Goal: Task Accomplishment & Management: Manage account settings

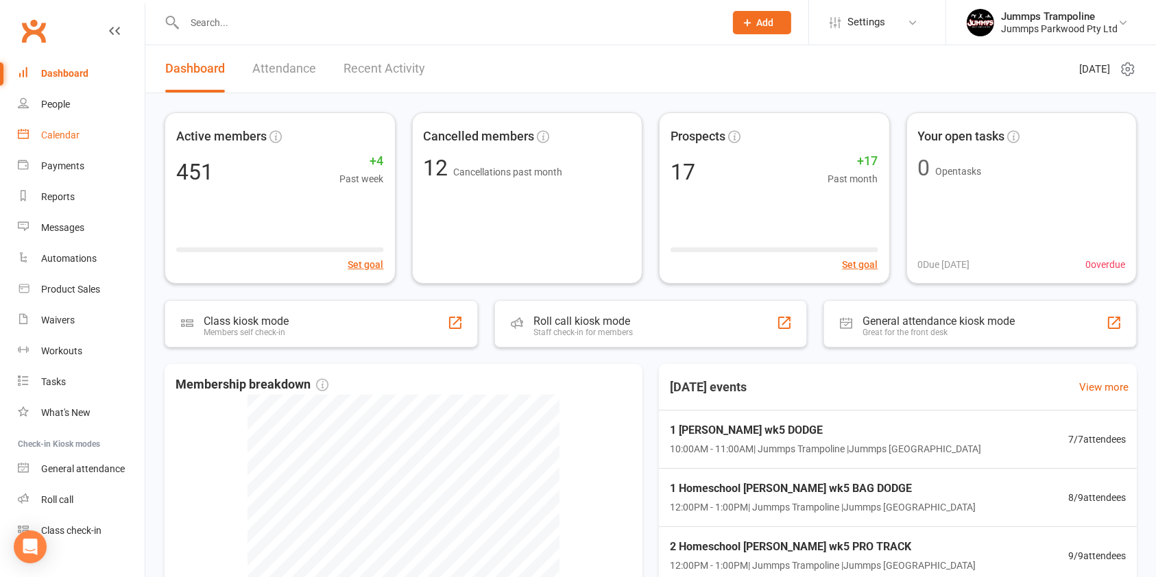
click at [85, 131] on link "Calendar" at bounding box center [81, 135] width 127 height 31
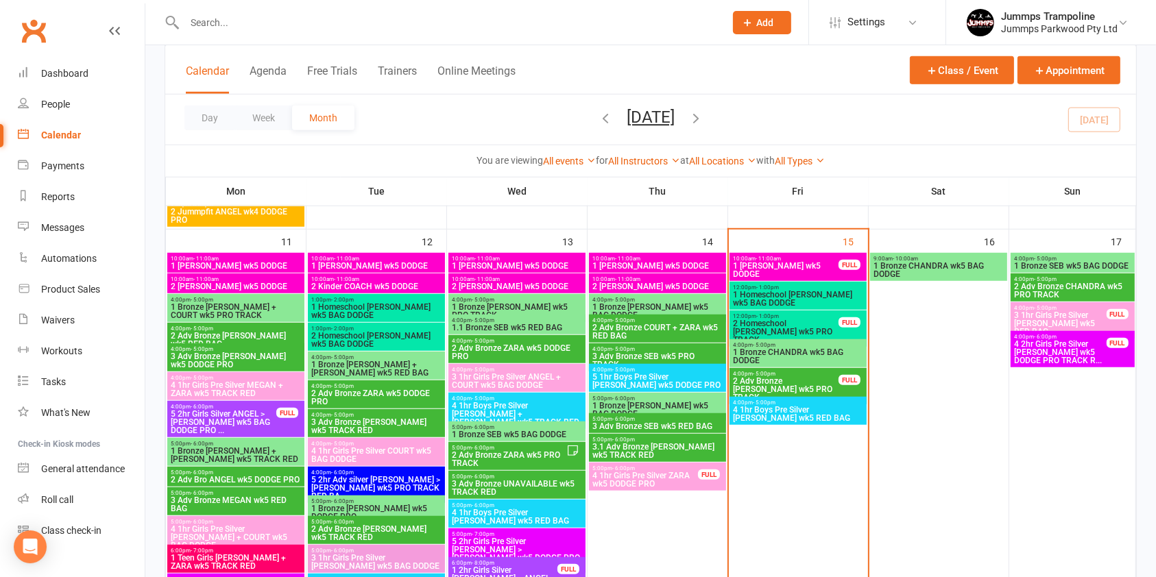
scroll to position [1043, 0]
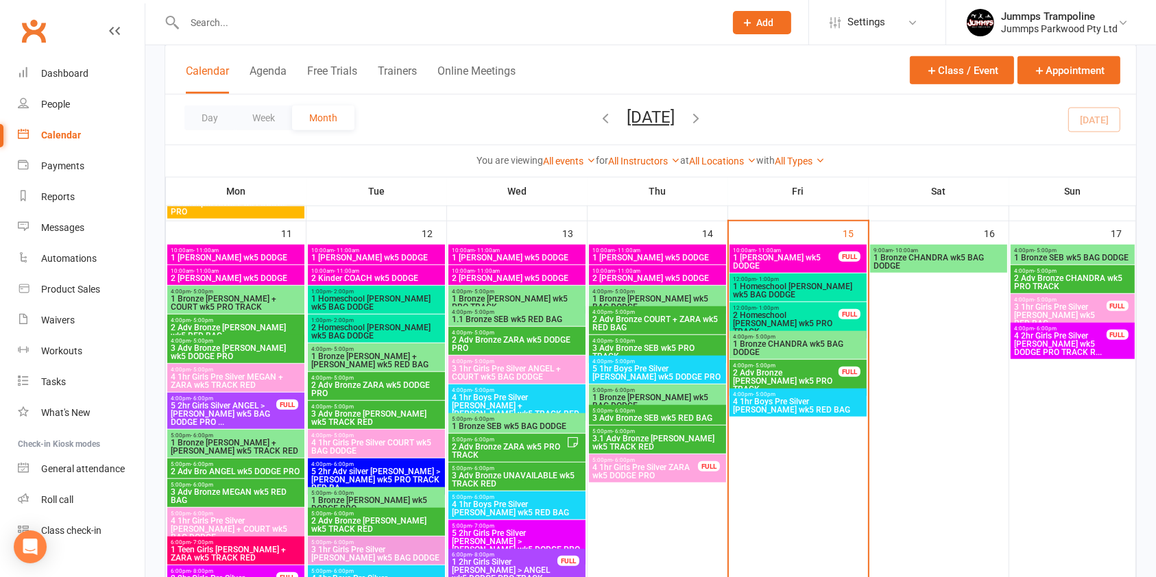
click at [795, 315] on span "2 Homeschool [PERSON_NAME] wk5 PRO TRACK" at bounding box center [785, 323] width 107 height 25
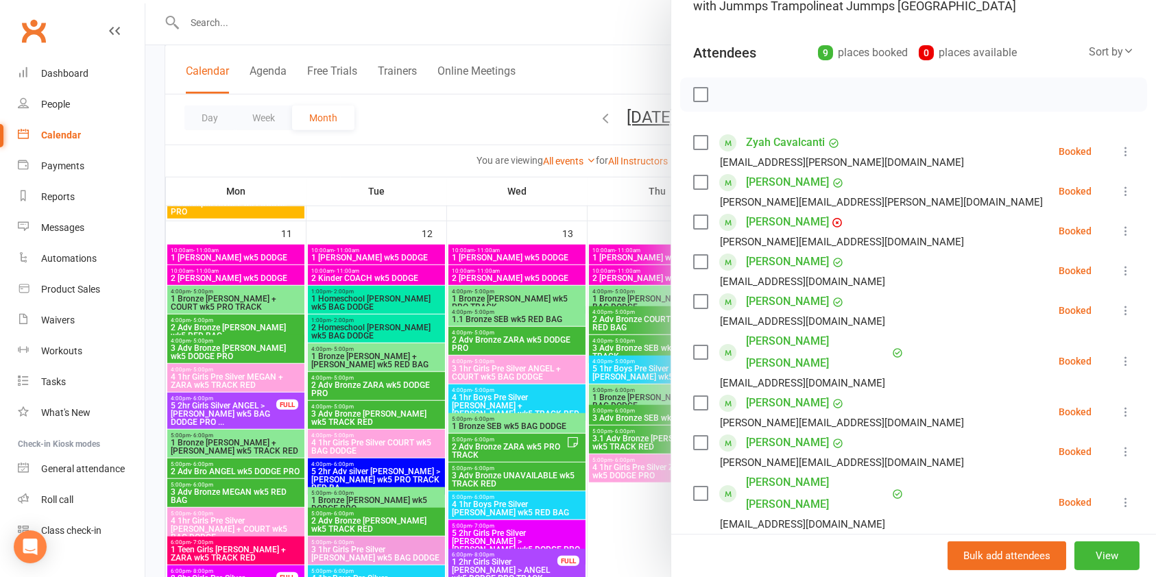
scroll to position [122, 0]
click at [616, 200] on div at bounding box center [650, 288] width 1011 height 577
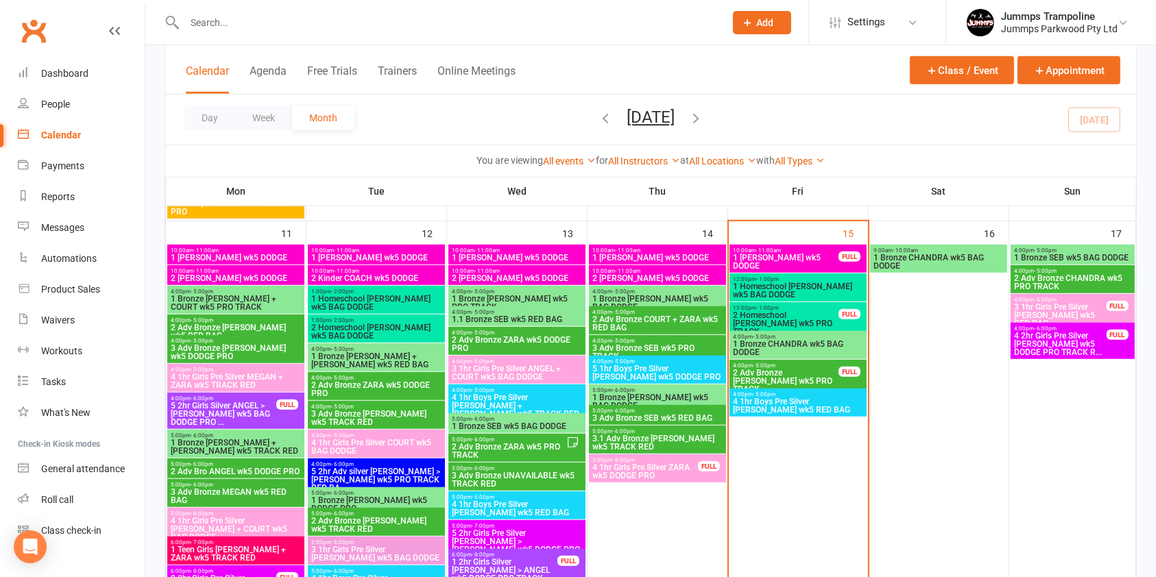
click at [756, 285] on span "1 Homeschool [PERSON_NAME] wk5 BAG DODGE" at bounding box center [798, 291] width 132 height 16
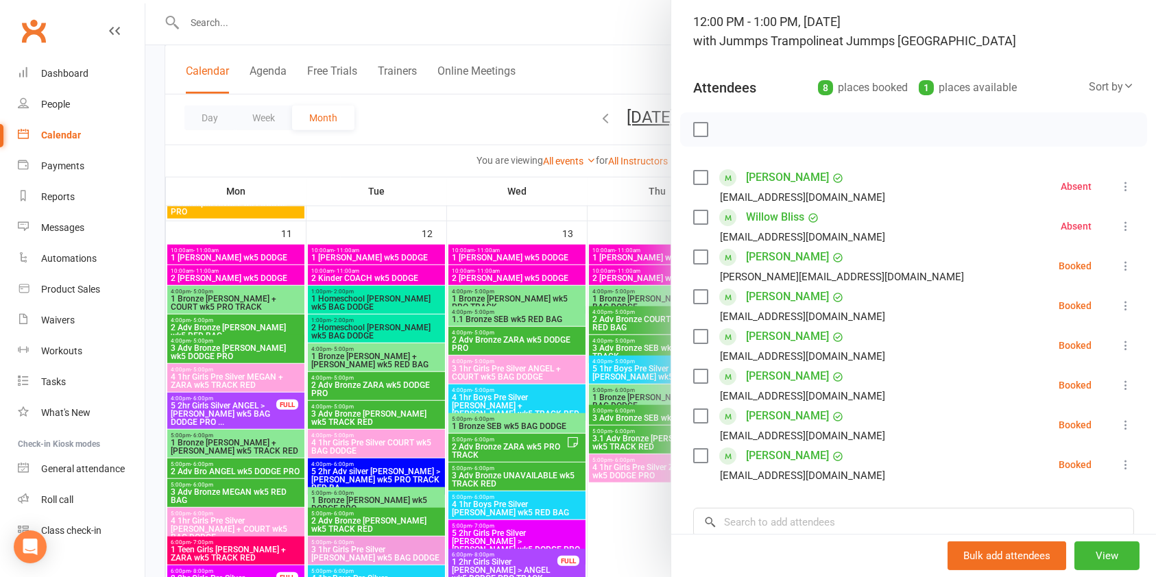
scroll to position [89, 0]
click at [693, 293] on label at bounding box center [700, 296] width 14 height 14
click at [697, 341] on label at bounding box center [700, 336] width 14 height 14
click at [723, 135] on icon "button" at bounding box center [730, 128] width 15 height 15
click at [1119, 265] on icon at bounding box center [1126, 266] width 14 height 14
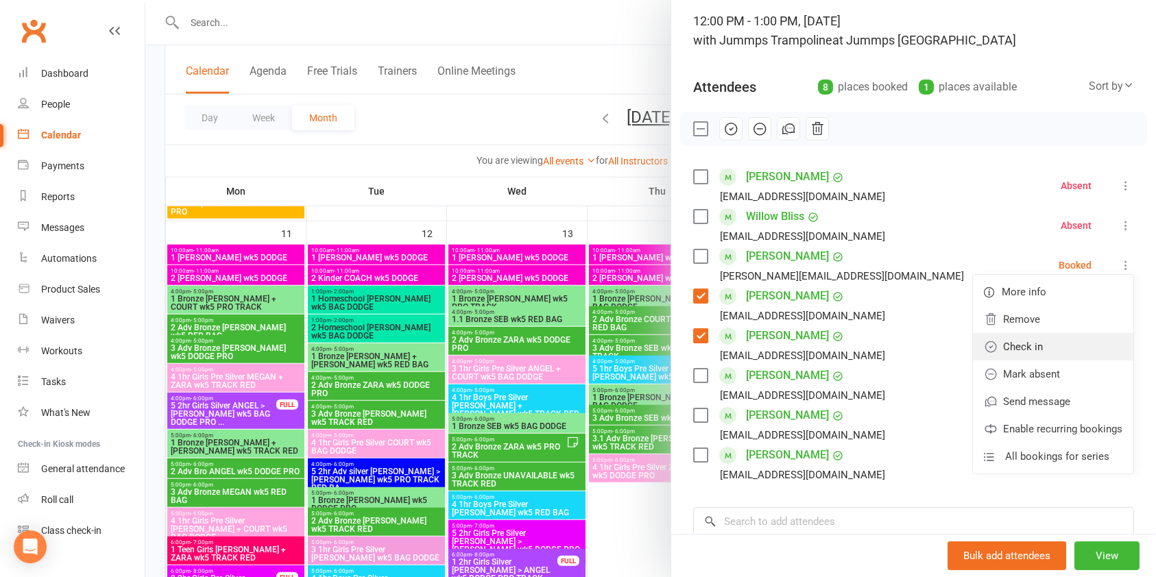
click at [997, 338] on link "Check in" at bounding box center [1053, 346] width 160 height 27
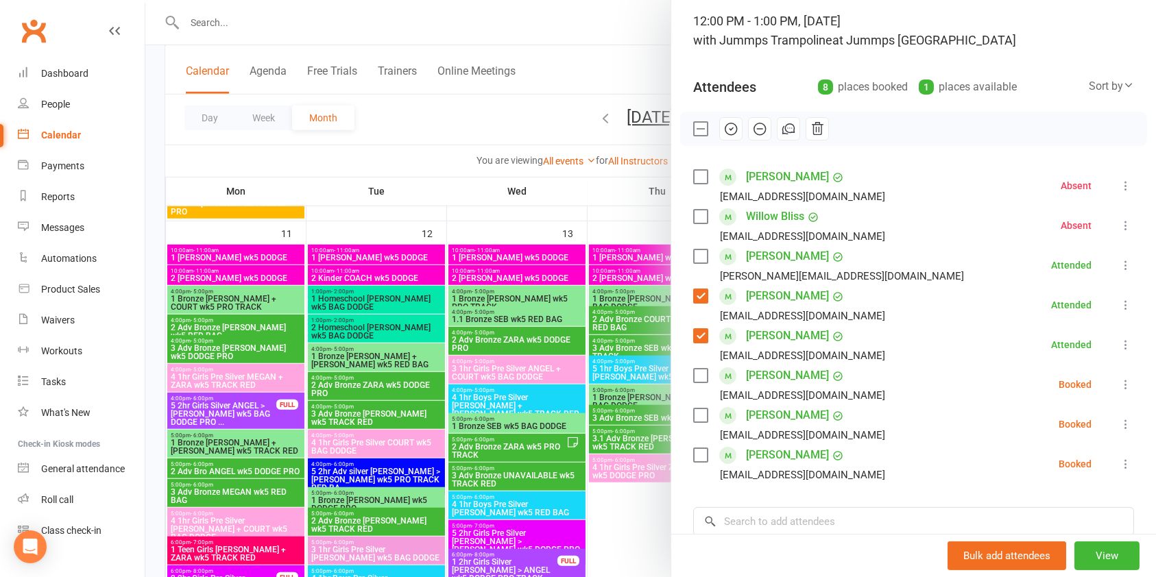
click at [520, 108] on div at bounding box center [650, 288] width 1011 height 577
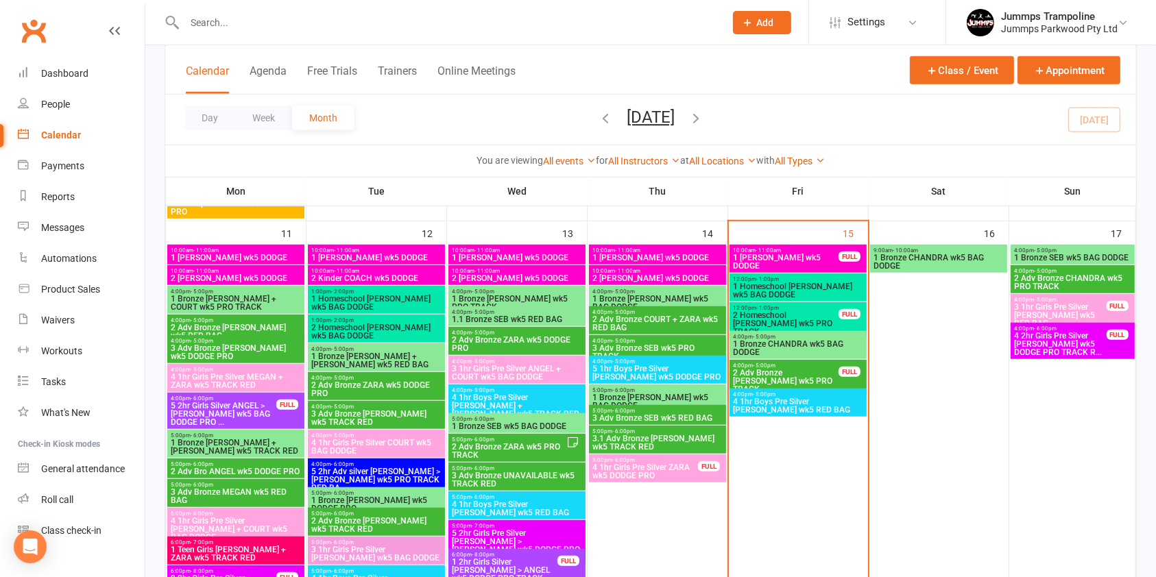
click at [520, 125] on div "Day Week Month [DATE] [DATE] Sun Mon Tue Wed Thu Fri Sat 27 28 29 30 31 01 02 0…" at bounding box center [650, 120] width 971 height 50
